Goal: Check status: Check status

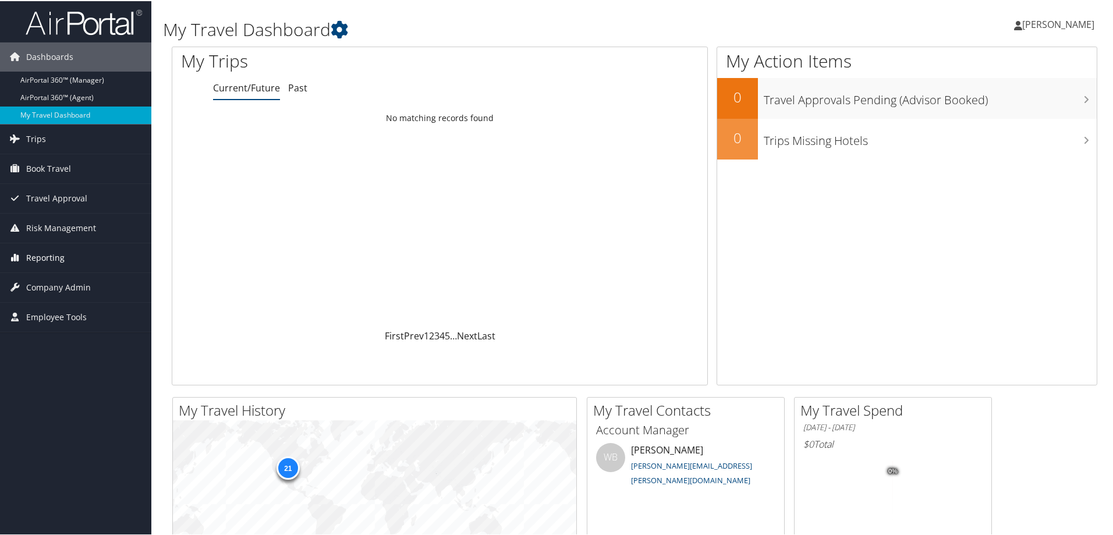
click at [58, 257] on span "Reporting" at bounding box center [45, 256] width 38 height 29
click at [59, 282] on link "Unused Tickets" at bounding box center [75, 279] width 151 height 17
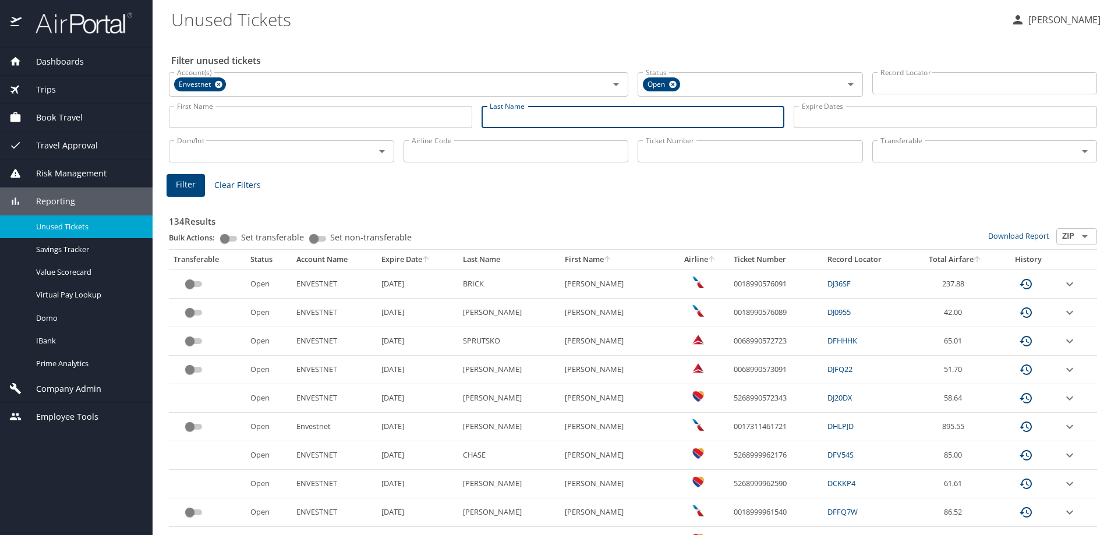
click at [530, 119] on input "Last Name" at bounding box center [632, 117] width 303 height 22
type input "ferchichi"
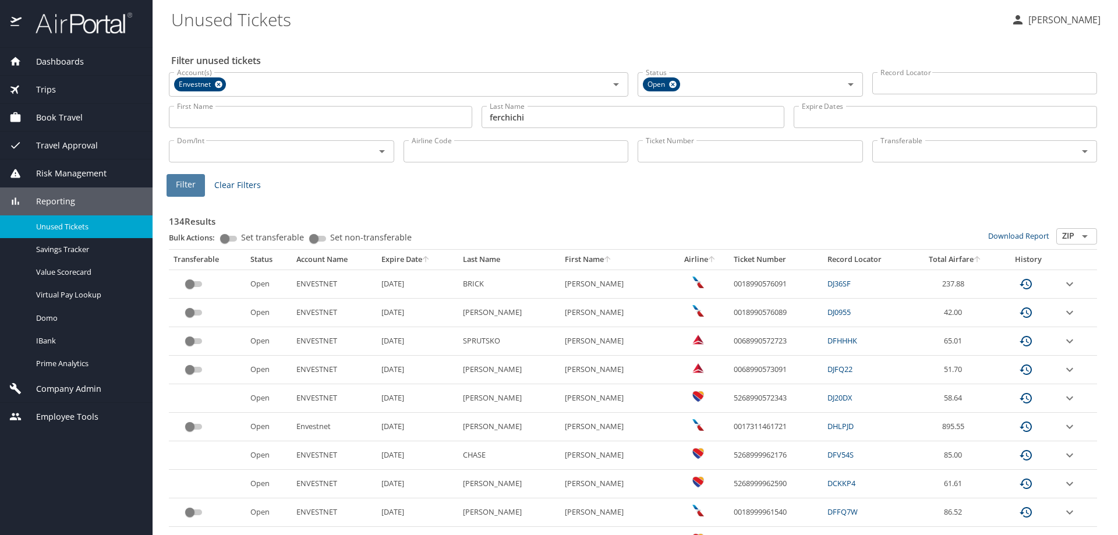
click at [171, 185] on button "Filter" at bounding box center [185, 185] width 38 height 23
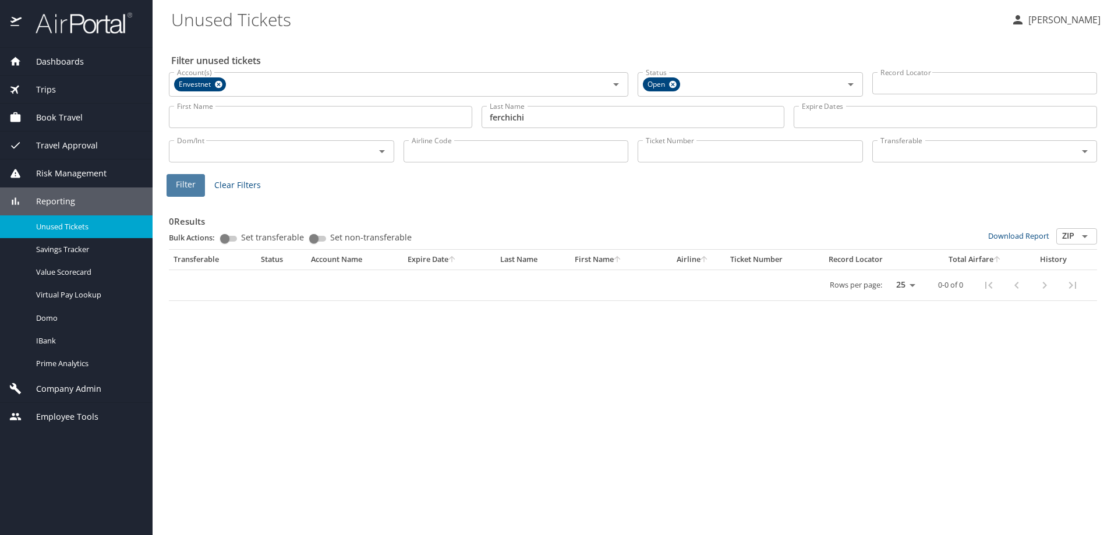
click at [179, 187] on span "Filter" at bounding box center [186, 185] width 20 height 15
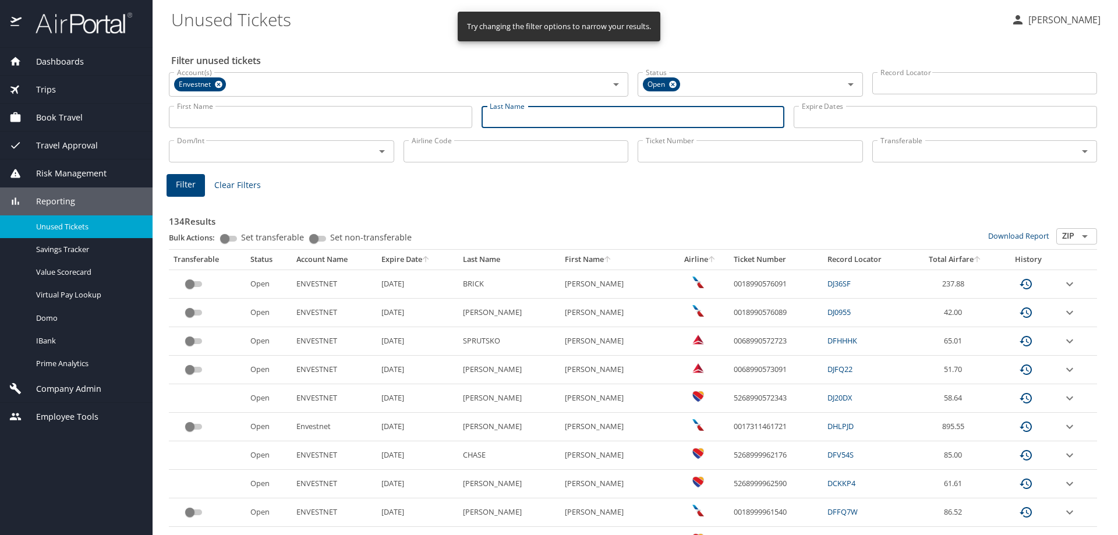
click at [520, 118] on input "Last Name" at bounding box center [632, 117] width 303 height 22
type input "ferchichi"
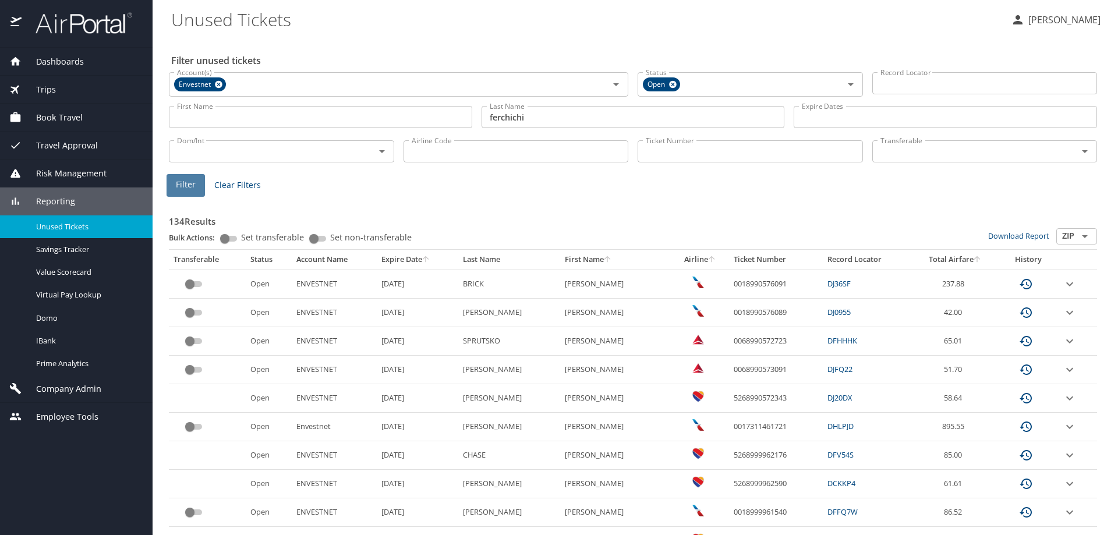
click at [184, 187] on span "Filter" at bounding box center [186, 185] width 20 height 15
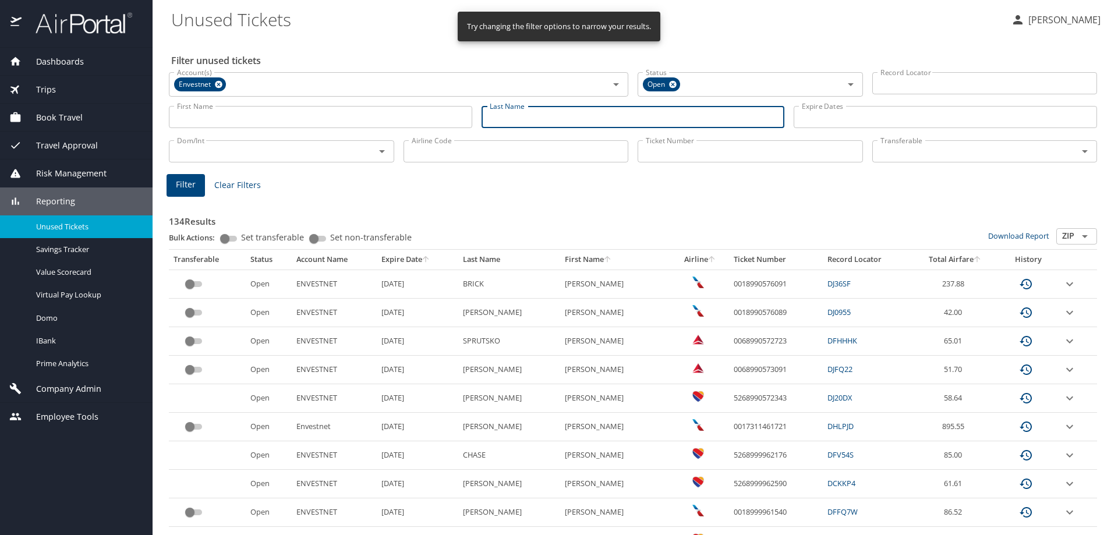
click at [542, 115] on input "Last Name" at bounding box center [632, 117] width 303 height 22
type input "ferchichi"
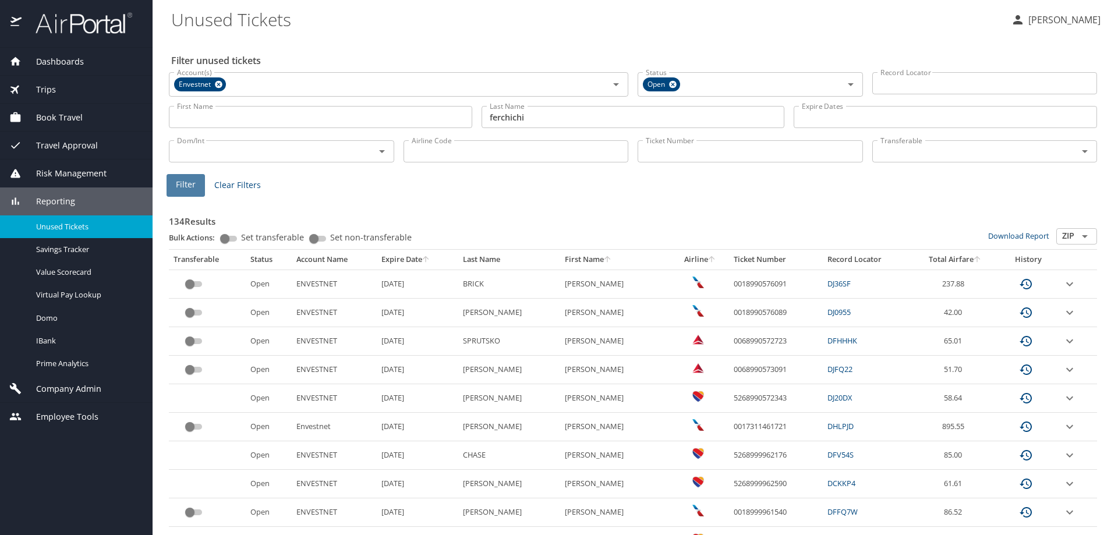
click at [195, 189] on button "Filter" at bounding box center [185, 185] width 38 height 23
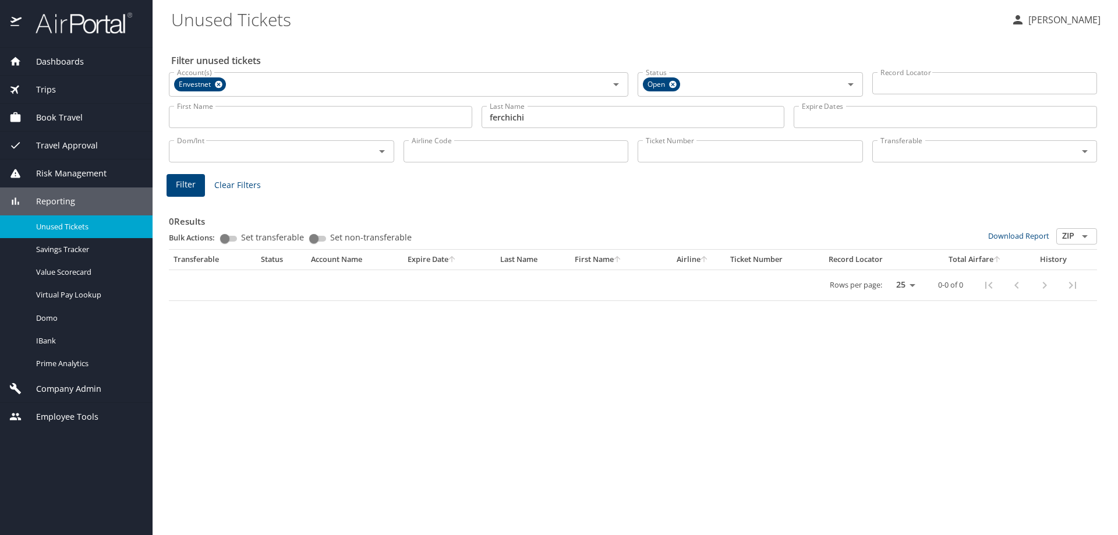
click at [178, 183] on span "Filter" at bounding box center [186, 185] width 20 height 15
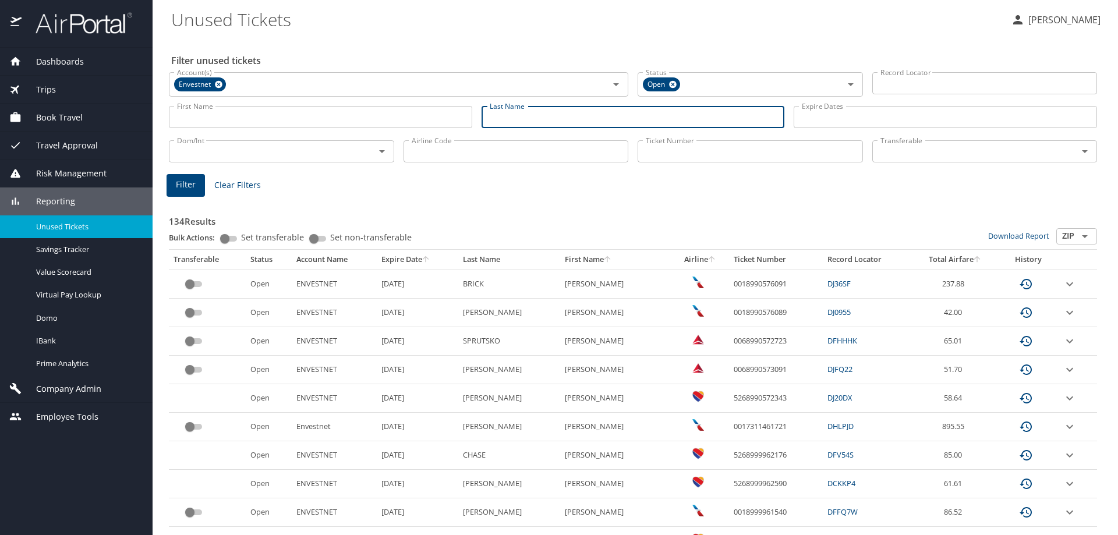
click at [565, 117] on input "Last Name" at bounding box center [632, 117] width 303 height 22
type input "ferchichi"
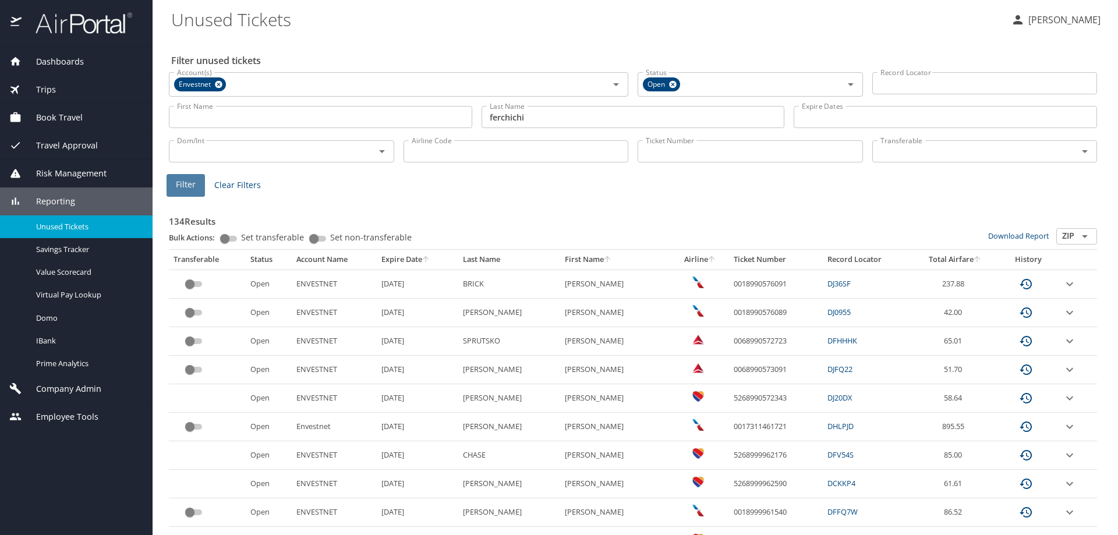
click at [181, 189] on span "Filter" at bounding box center [186, 185] width 20 height 15
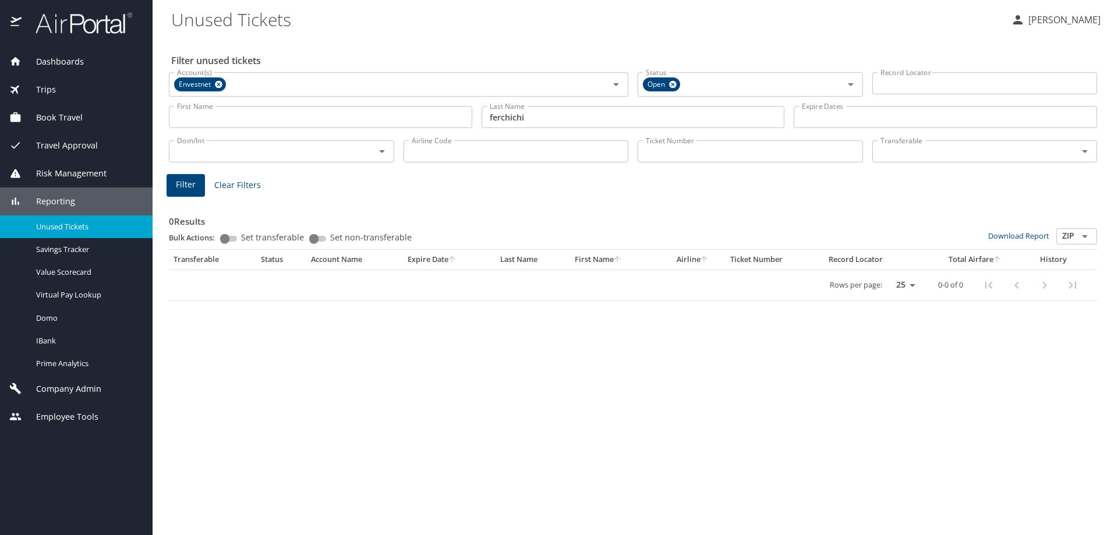
click at [49, 86] on span "Trips" at bounding box center [39, 89] width 34 height 13
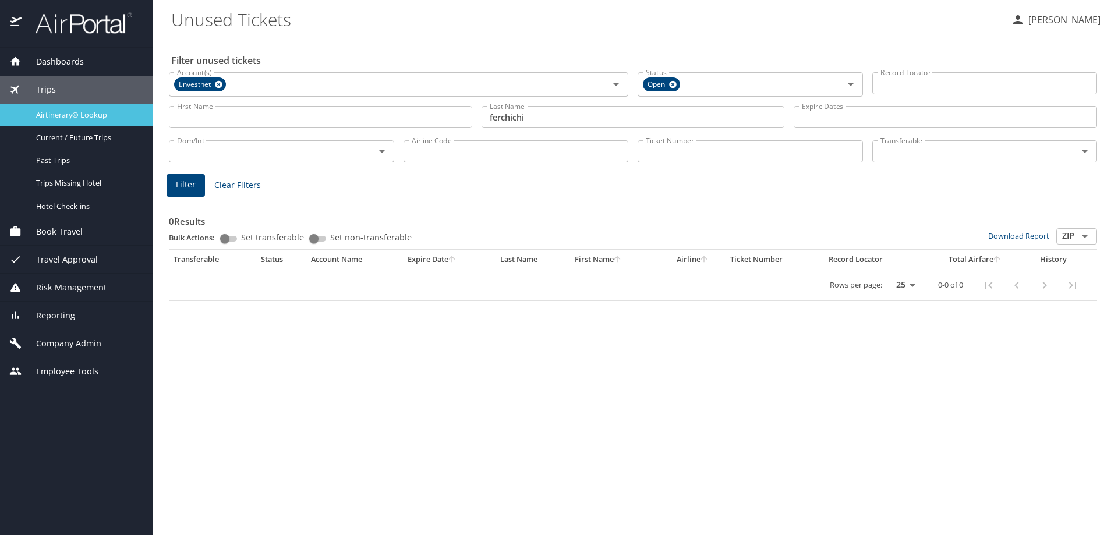
click at [88, 115] on span "Airtinerary® Lookup" at bounding box center [87, 114] width 102 height 11
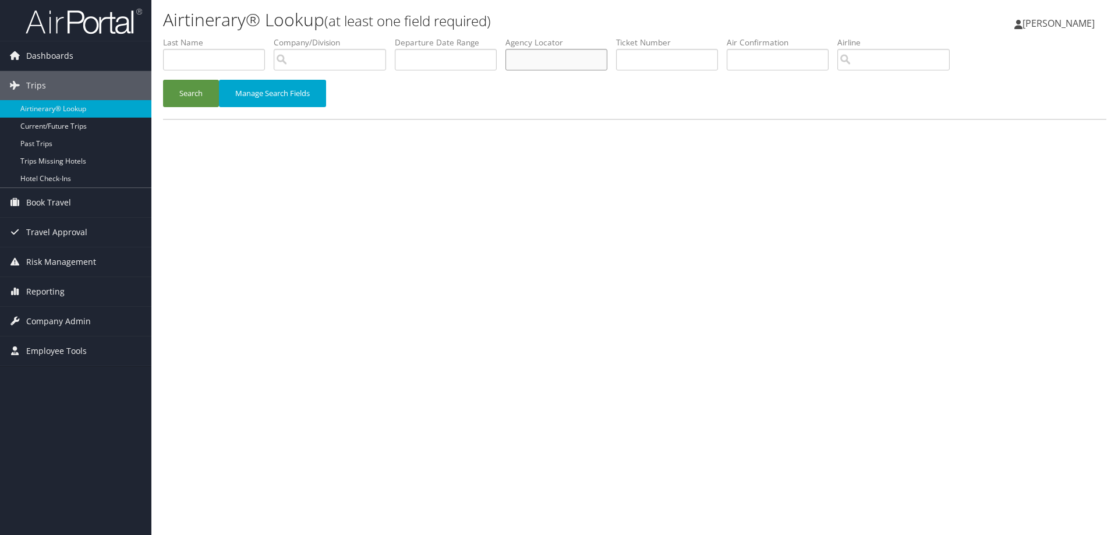
click at [540, 62] on input "text" at bounding box center [556, 60] width 102 height 22
paste input "DLXDG4"
type input "DLXDG4"
click at [188, 105] on button "Search" at bounding box center [191, 93] width 56 height 27
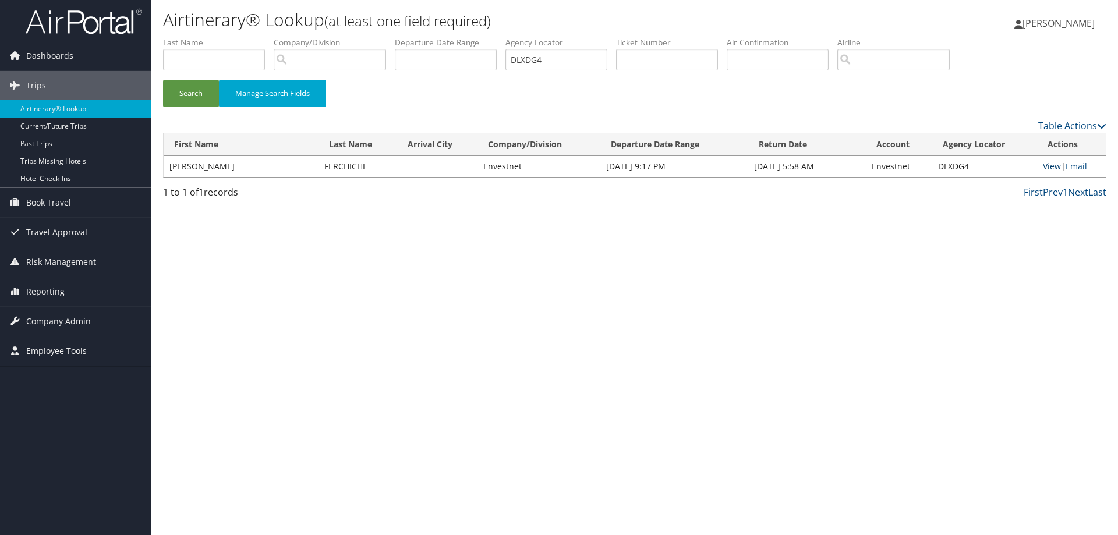
click at [1050, 168] on link "View" at bounding box center [1052, 166] width 18 height 11
drag, startPoint x: 689, startPoint y: 58, endPoint x: 607, endPoint y: 52, distance: 82.2
click at [689, 58] on input "text" at bounding box center [667, 60] width 102 height 22
paste input "0018990575409"
type input "0018990575409"
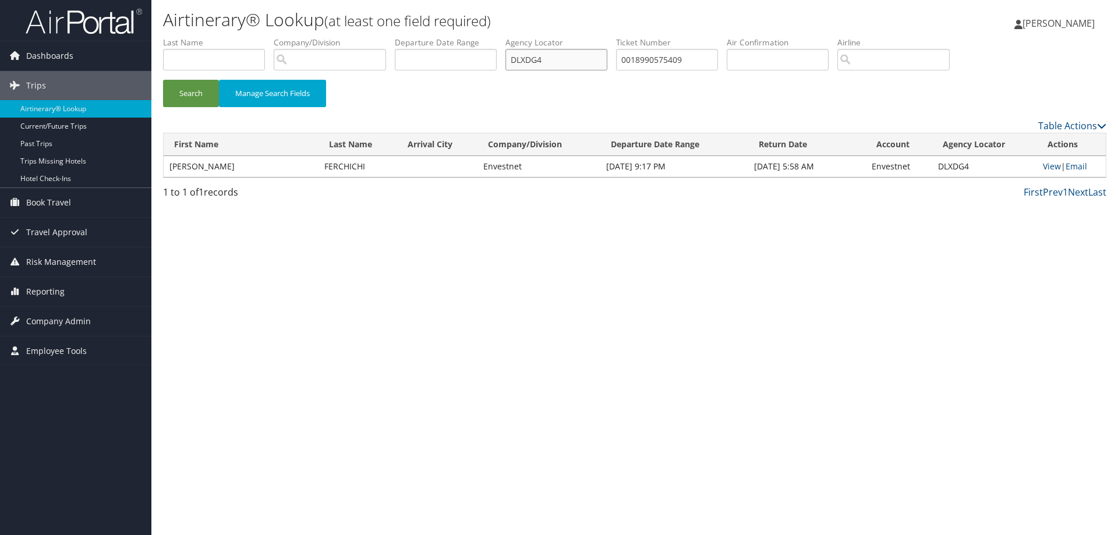
click at [493, 37] on ul "First Name Last Name Departure City Arrival City Company/Division Airport/City …" at bounding box center [634, 37] width 943 height 0
click at [185, 92] on button "Search" at bounding box center [191, 93] width 56 height 27
click at [1045, 169] on link "View" at bounding box center [1054, 166] width 18 height 11
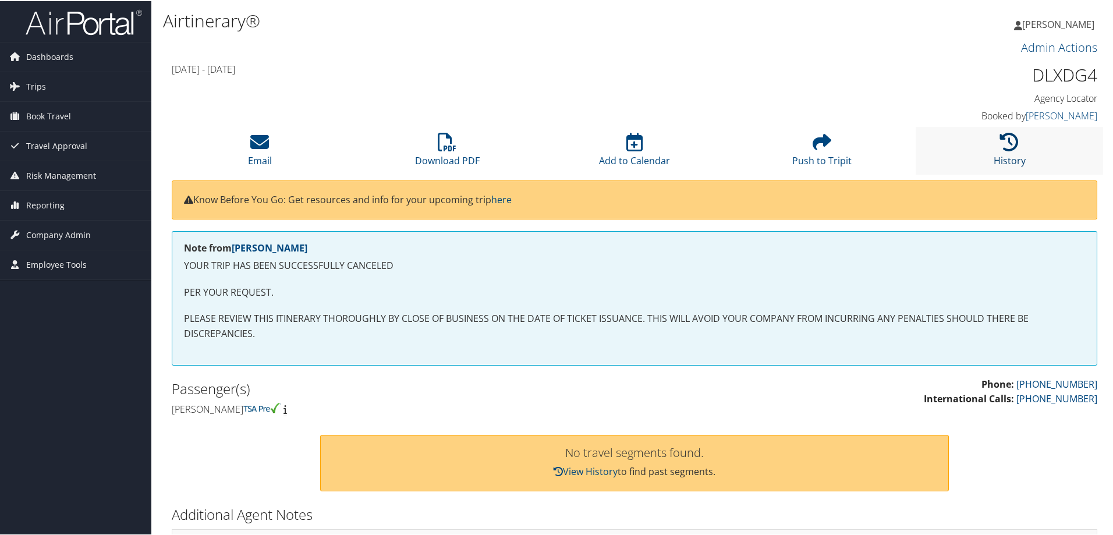
click at [1013, 147] on icon at bounding box center [1009, 141] width 19 height 19
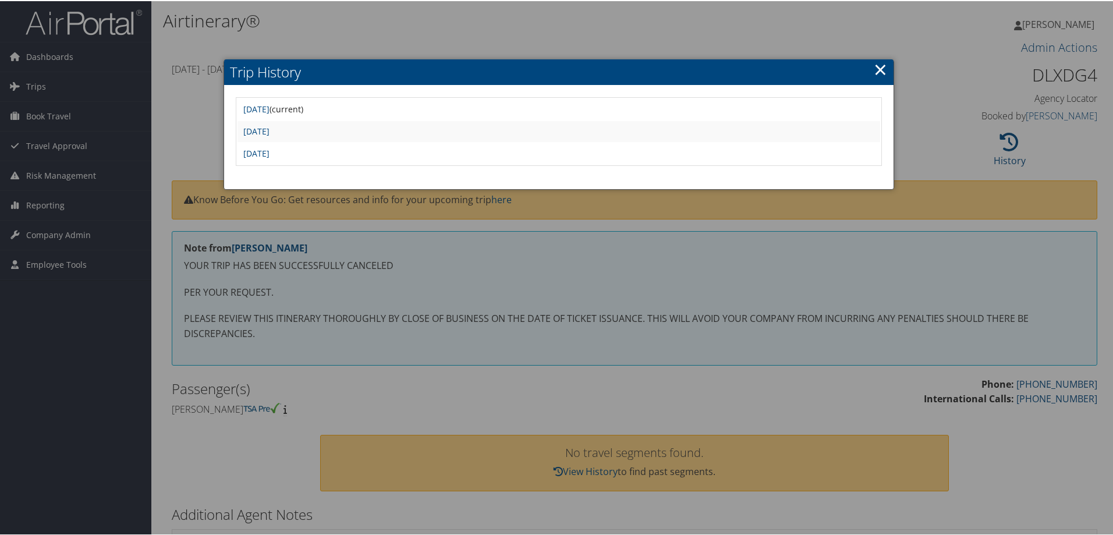
click at [319, 158] on td "Thu Oct 2 10:19:32 MDT 2025" at bounding box center [559, 152] width 643 height 21
click at [270, 150] on link "Thu Oct 2 10:19:32 MDT 2025" at bounding box center [256, 152] width 26 height 11
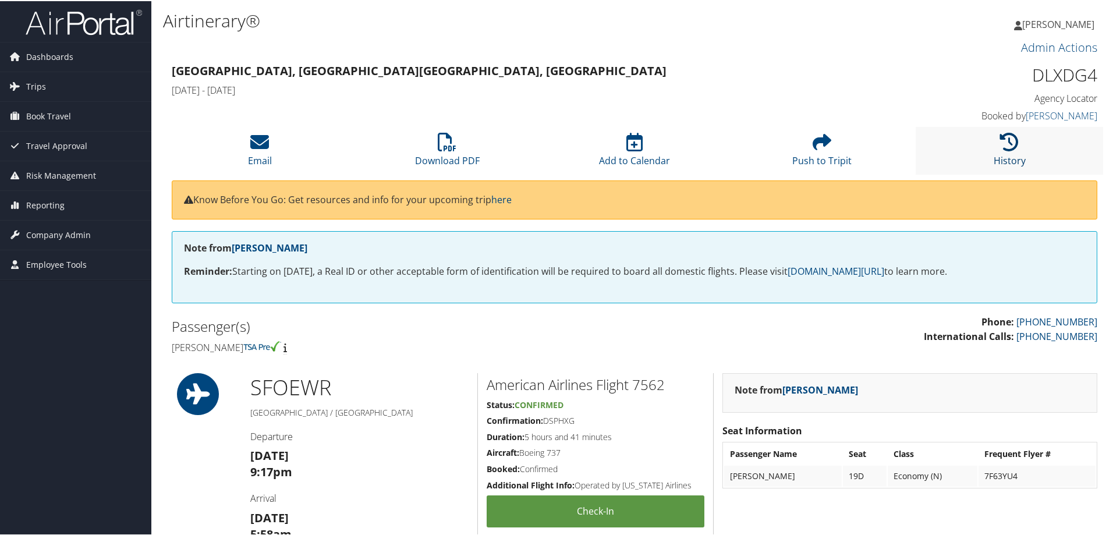
click at [1007, 145] on icon at bounding box center [1009, 141] width 19 height 19
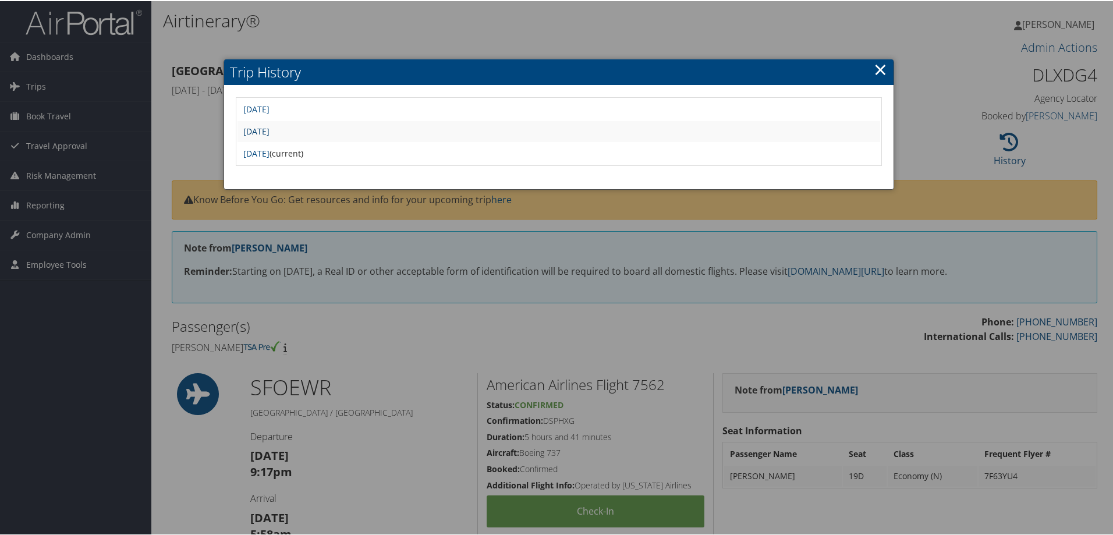
click at [270, 135] on link "Thu Oct 2 10:27:16 MDT 2025" at bounding box center [256, 130] width 26 height 11
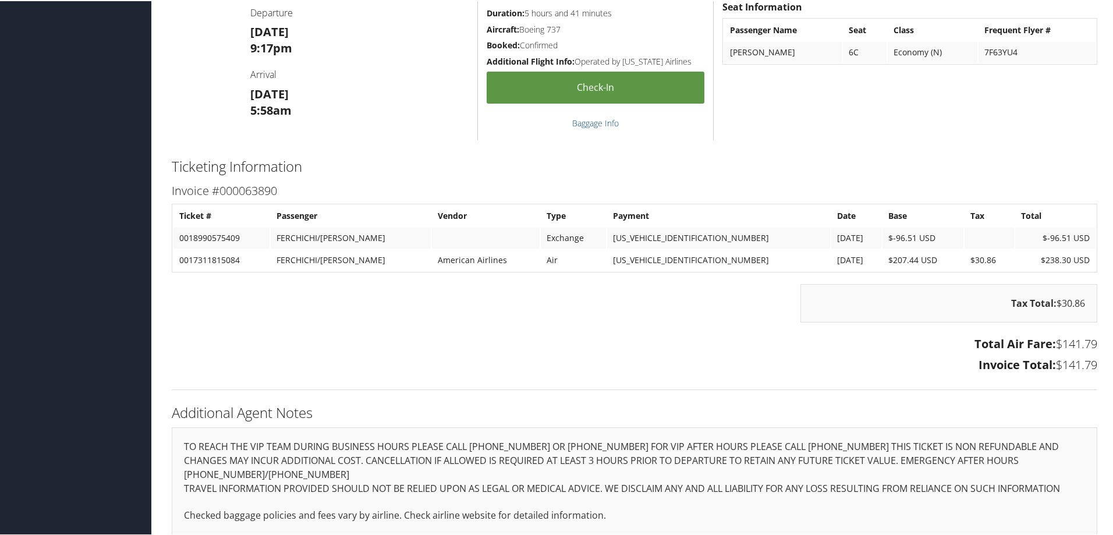
scroll to position [466, 0]
drag, startPoint x: 257, startPoint y: 240, endPoint x: 175, endPoint y: 244, distance: 82.2
click at [175, 244] on td "0018990575409" at bounding box center [221, 236] width 96 height 21
copy td "0018990575409"
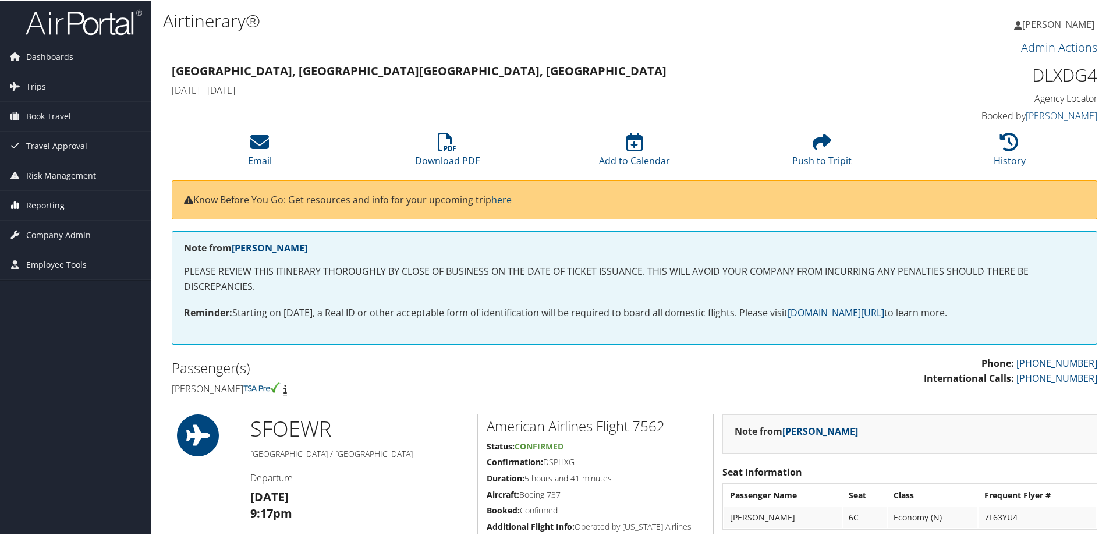
click at [32, 203] on span "Reporting" at bounding box center [45, 204] width 38 height 29
click at [60, 231] on link "Unused Tickets" at bounding box center [75, 227] width 151 height 17
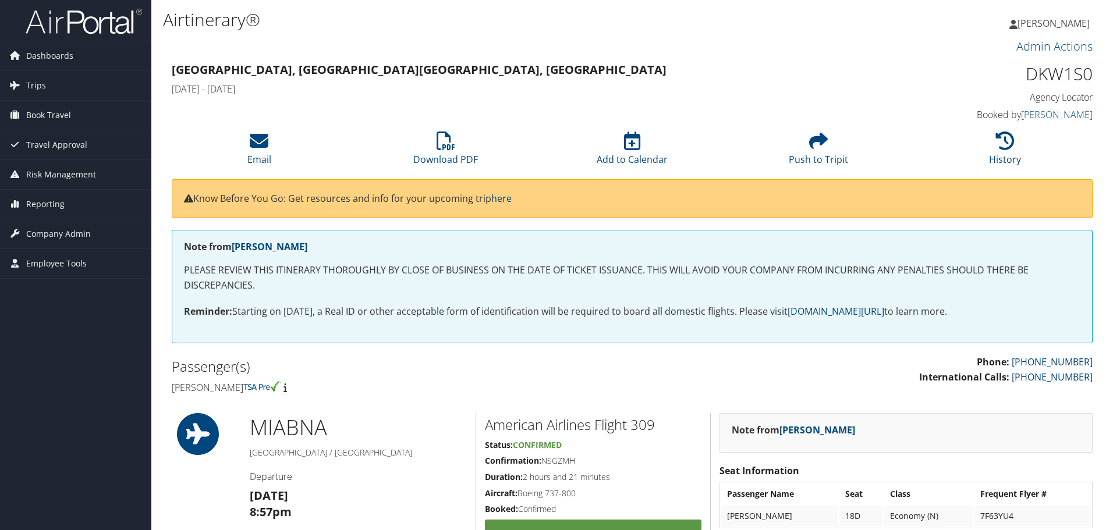
scroll to position [902, 0]
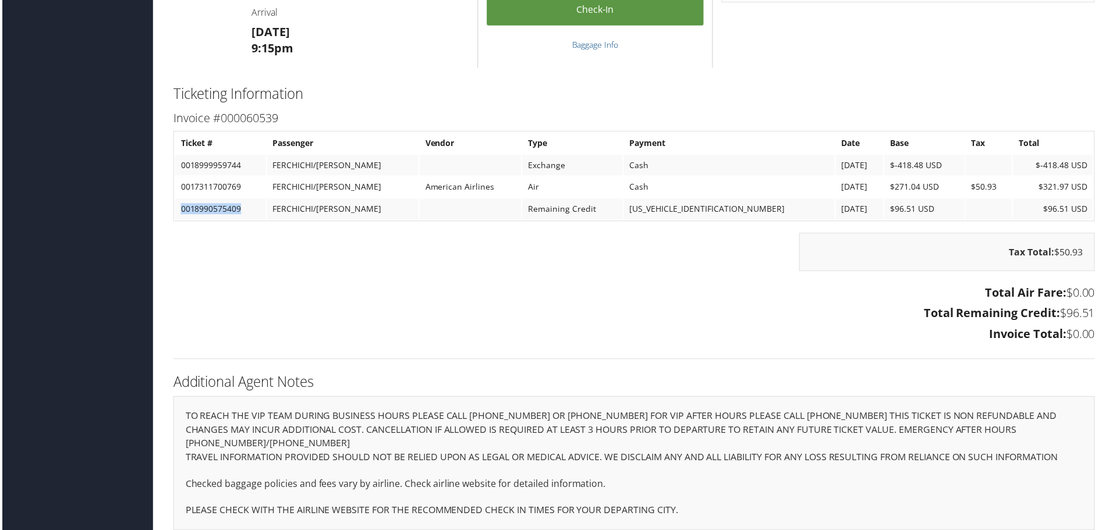
drag, startPoint x: 250, startPoint y: 205, endPoint x: 179, endPoint y: 210, distance: 71.2
click at [179, 210] on td "0018990575409" at bounding box center [218, 210] width 91 height 21
copy td "0018990575409"
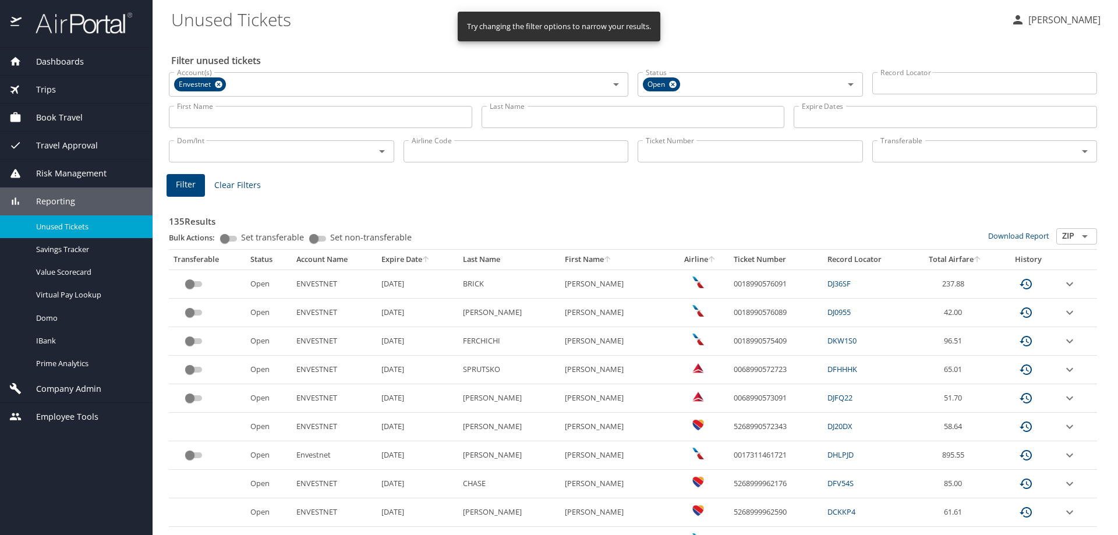
click at [678, 155] on input "Ticket Number" at bounding box center [749, 151] width 225 height 22
paste input "0018990575409"
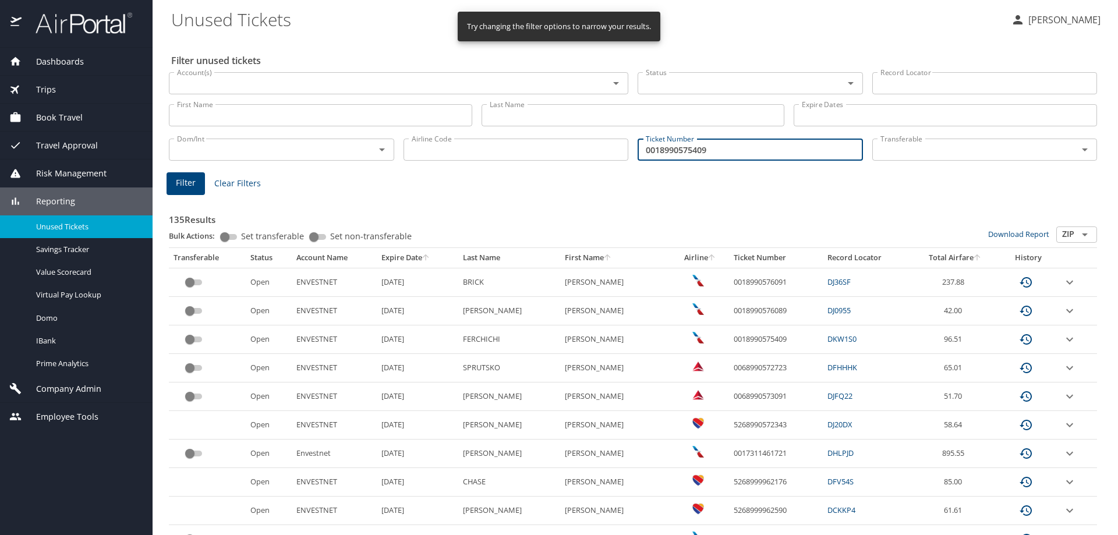
type input "0018990575409"
click at [188, 183] on span "Filter" at bounding box center [186, 183] width 20 height 15
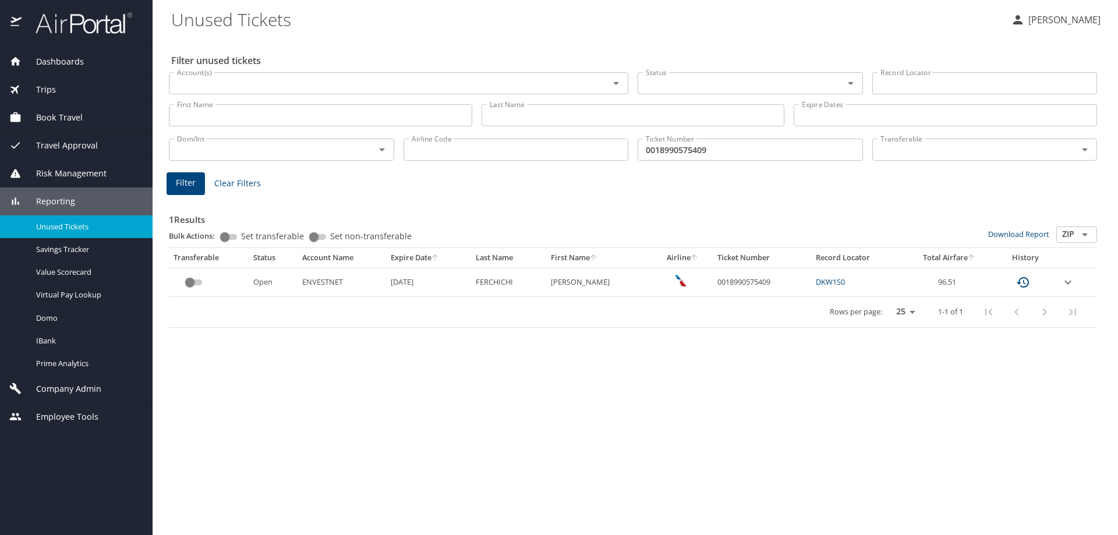
click at [1075, 283] on icon "expand row" at bounding box center [1068, 282] width 14 height 14
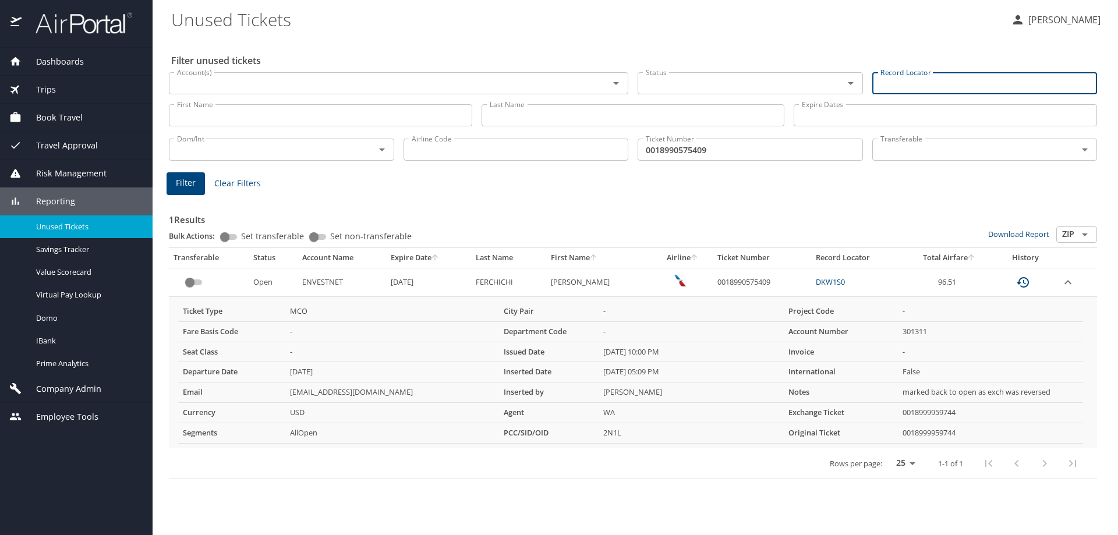
click at [958, 79] on input "Record Locator" at bounding box center [984, 83] width 225 height 22
paste input "DLLK46"
type input "DLLK46"
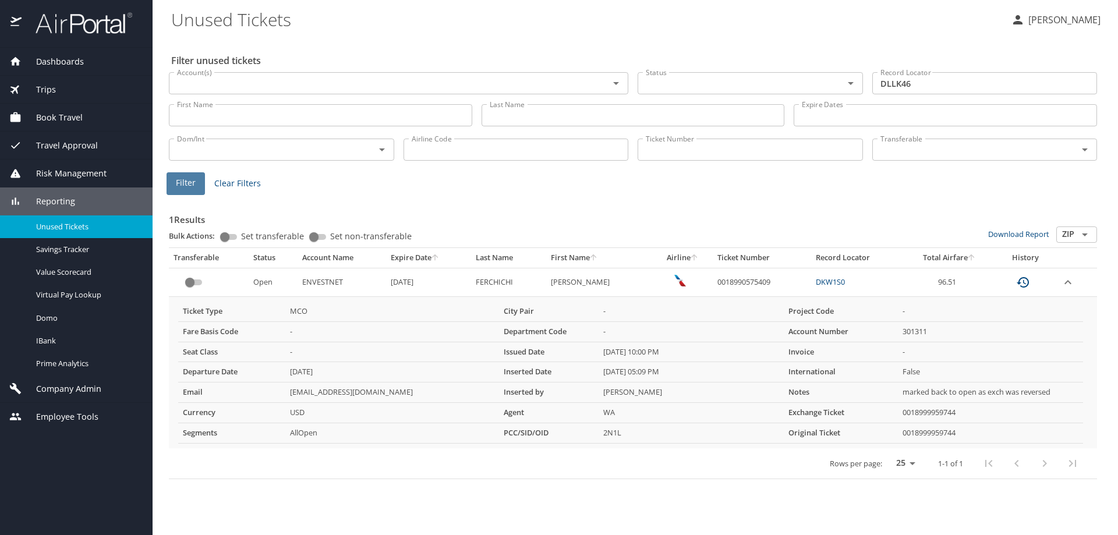
click at [187, 189] on span "Filter" at bounding box center [186, 183] width 20 height 15
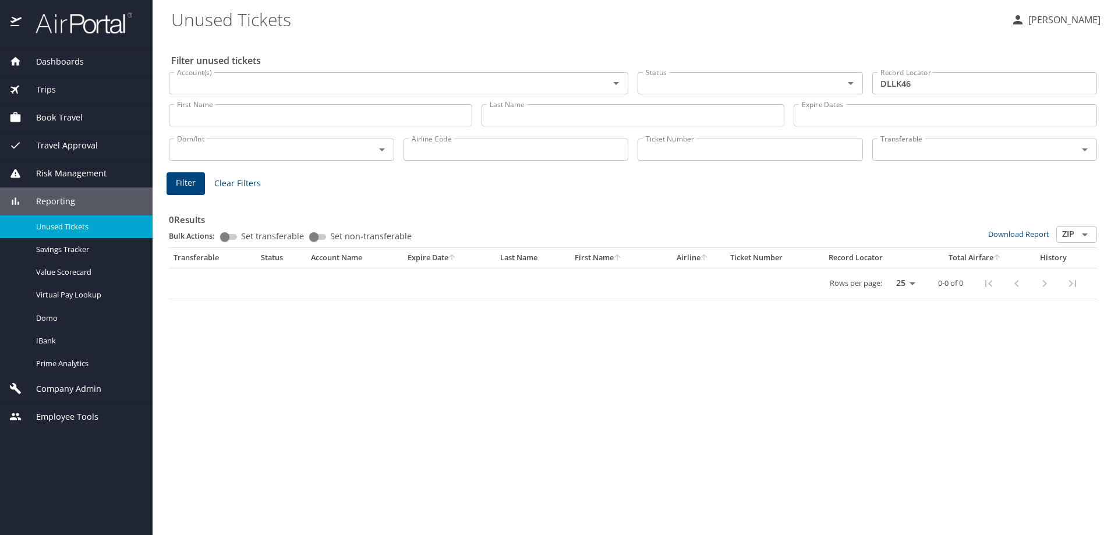
click at [71, 85] on div "Trips" at bounding box center [76, 89] width 134 height 13
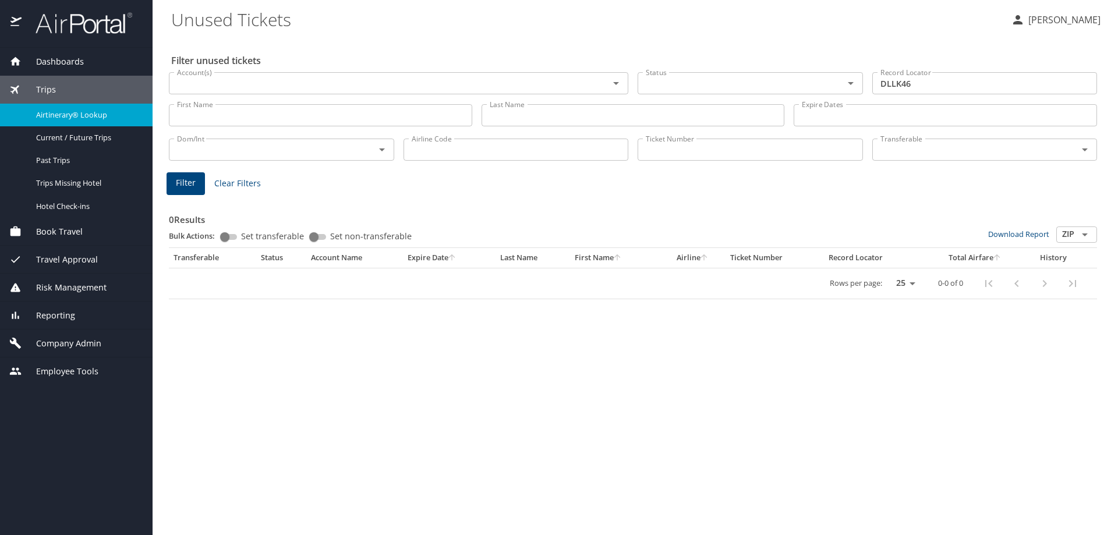
click at [76, 114] on span "Airtinerary® Lookup" at bounding box center [87, 114] width 102 height 11
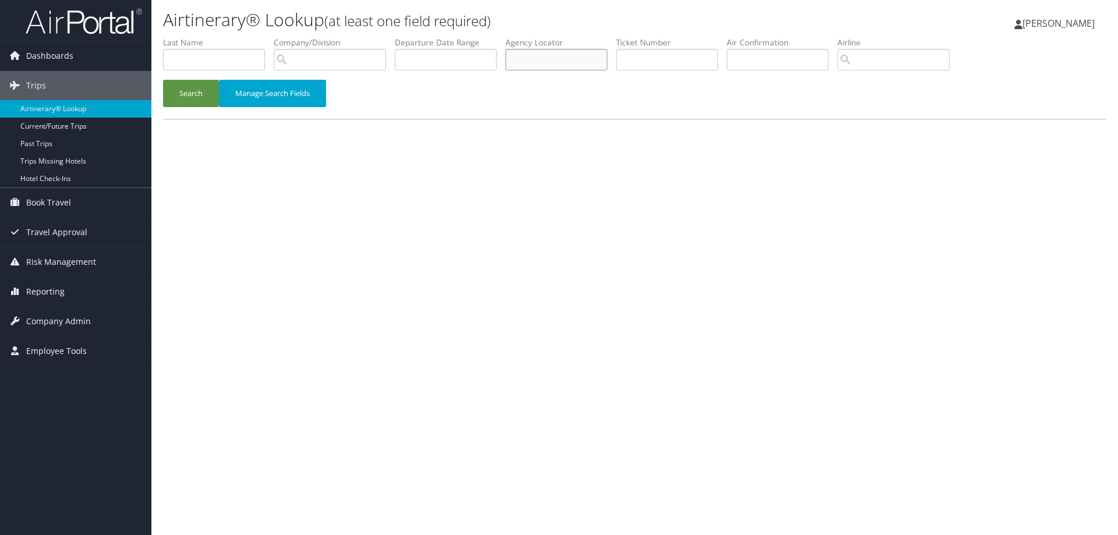
click at [559, 62] on input "text" at bounding box center [556, 60] width 102 height 22
paste input "DLLK46"
click at [202, 91] on button "Search" at bounding box center [191, 93] width 56 height 27
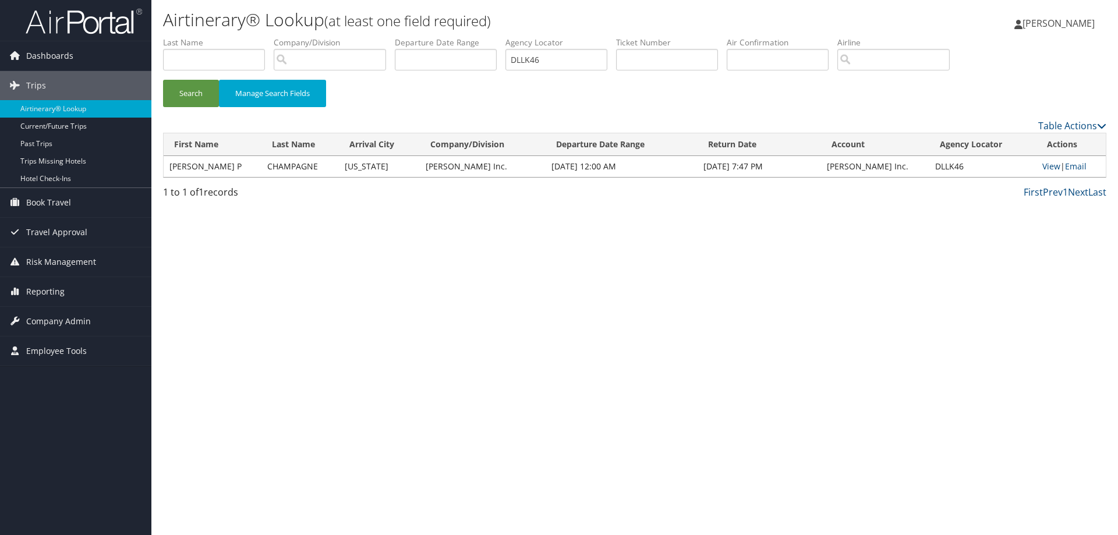
click at [1036, 164] on td "View | Email" at bounding box center [1070, 166] width 69 height 21
click at [1043, 166] on link "View" at bounding box center [1051, 166] width 18 height 11
drag, startPoint x: 568, startPoint y: 56, endPoint x: 449, endPoint y: 69, distance: 118.9
click at [449, 37] on ul "First Name Last Name Departure City Arrival City Company/Division Airport/City …" at bounding box center [634, 37] width 943 height 0
type input "DLZ49K"
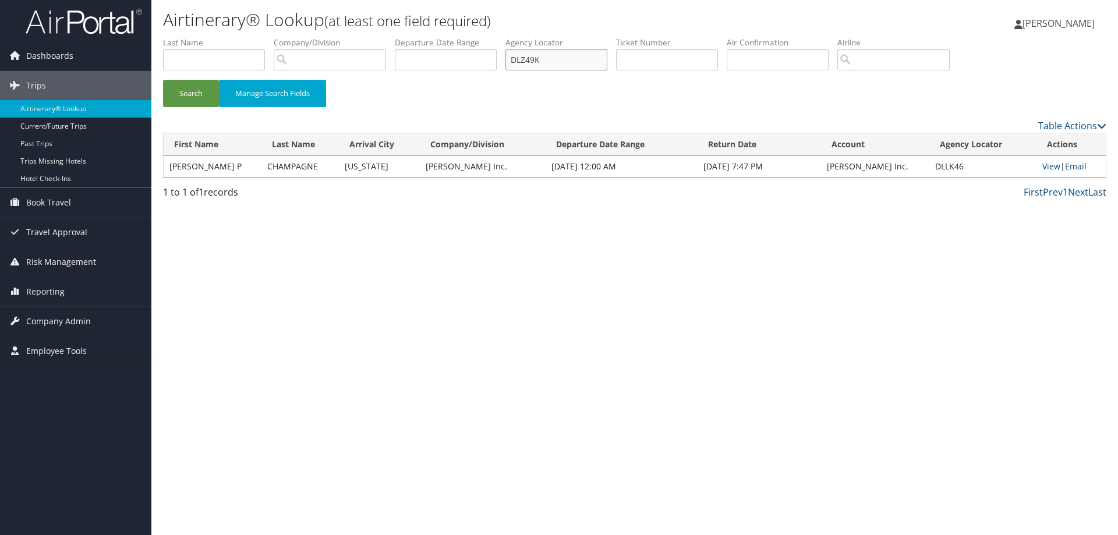
click at [163, 80] on button "Search" at bounding box center [191, 93] width 56 height 27
